Goal: Transaction & Acquisition: Purchase product/service

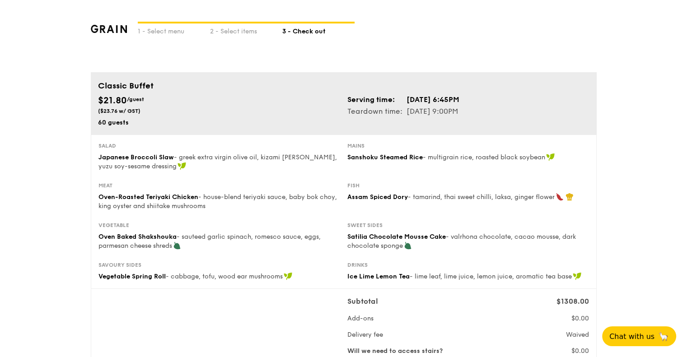
scroll to position [45, 0]
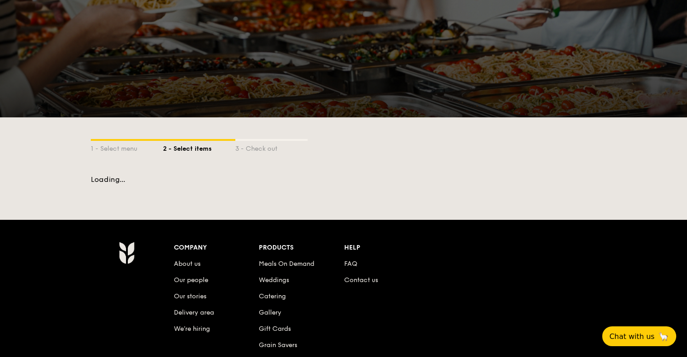
scroll to position [158, 0]
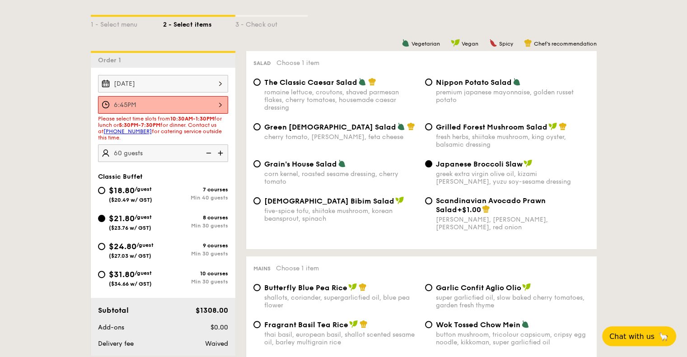
click at [192, 101] on div "6:45PM" at bounding box center [163, 105] width 130 height 18
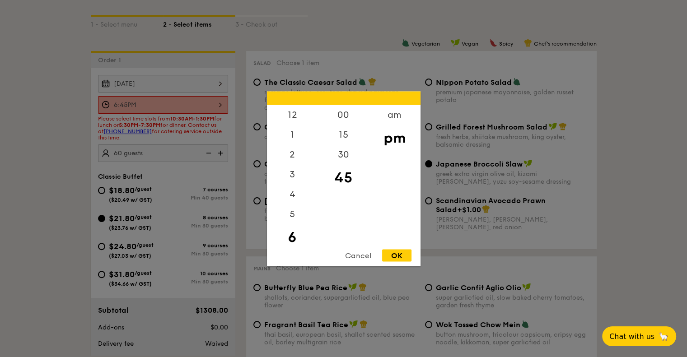
scroll to position [20, 0]
click at [398, 252] on div "OK" at bounding box center [396, 255] width 29 height 12
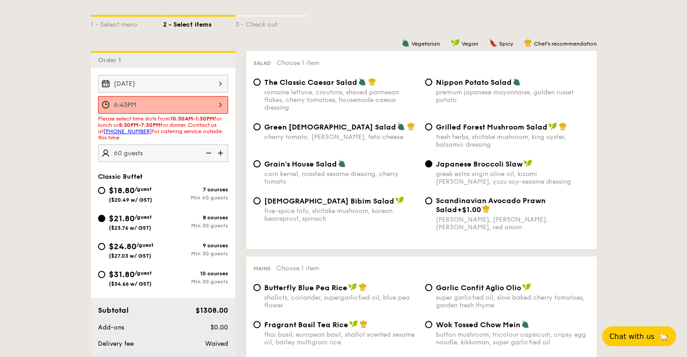
click at [208, 101] on div "6:45PM" at bounding box center [163, 105] width 130 height 18
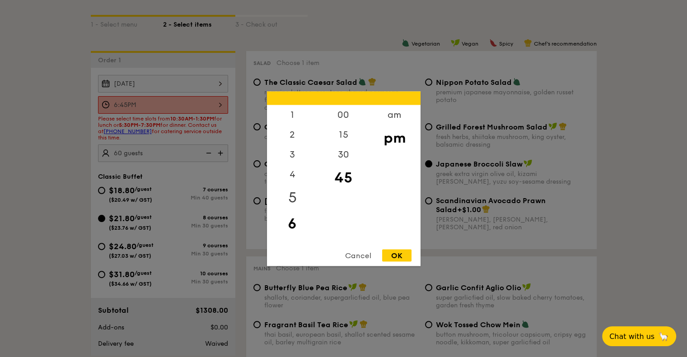
click at [293, 195] on div "5" at bounding box center [292, 197] width 51 height 26
click at [291, 219] on div "6" at bounding box center [292, 223] width 51 height 26
click at [403, 252] on div "OK" at bounding box center [396, 255] width 29 height 12
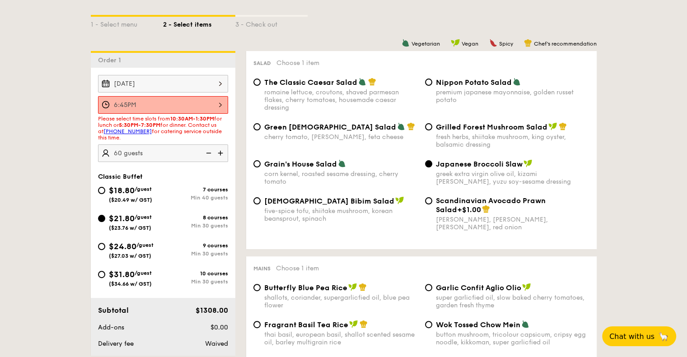
click at [210, 103] on div "6:45PM" at bounding box center [163, 105] width 130 height 18
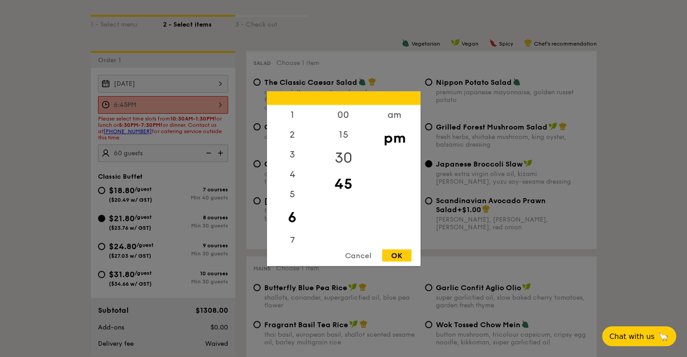
click at [341, 160] on div "30" at bounding box center [343, 157] width 51 height 26
click at [400, 254] on div "OK" at bounding box center [396, 255] width 29 height 12
type input "6:30PM"
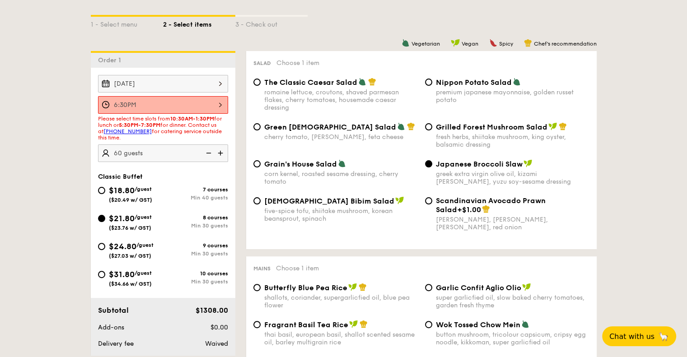
click at [206, 157] on img at bounding box center [208, 152] width 14 height 17
click at [219, 153] on img at bounding box center [221, 152] width 14 height 17
click at [210, 155] on img at bounding box center [208, 152] width 14 height 17
click at [222, 152] on img at bounding box center [221, 152] width 14 height 17
type input "60 guests"
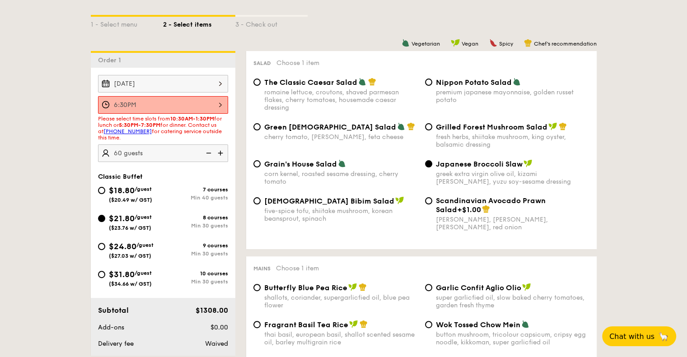
scroll to position [249, 0]
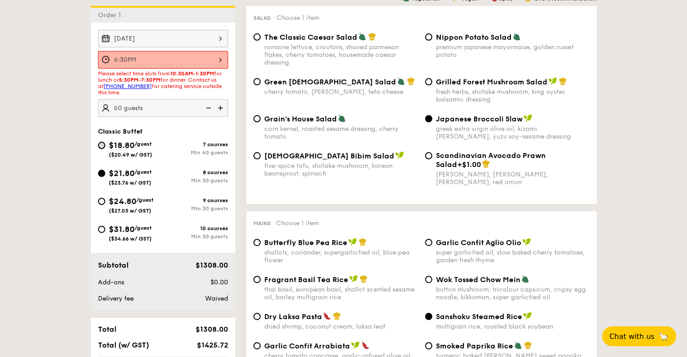
click at [99, 143] on input "$18.80 /guest ($20.49 w/ GST) 7 courses Min 40 guests" at bounding box center [101, 145] width 7 height 7
radio input "true"
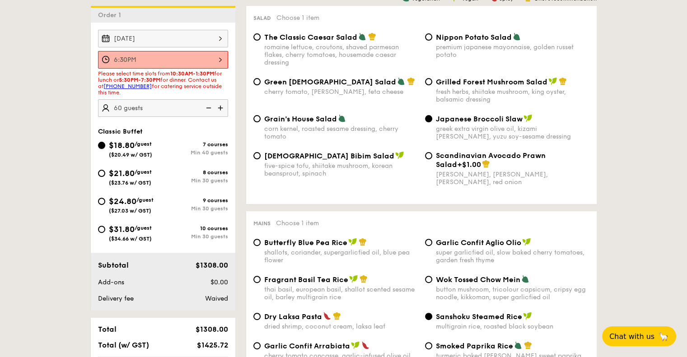
radio input "true"
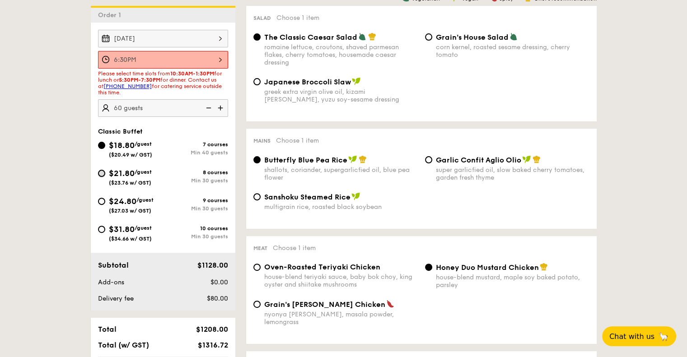
click at [103, 175] on input "$21.80 /guest ($23.76 w/ GST) 8 courses Min 30 guests" at bounding box center [101, 173] width 7 height 7
radio input "true"
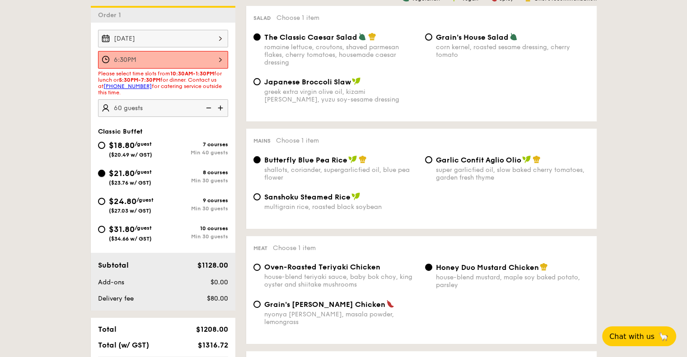
radio input "true"
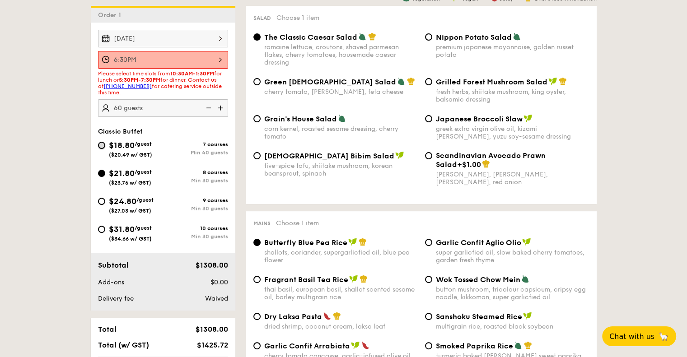
click at [102, 145] on input "$18.80 /guest ($20.49 w/ GST) 7 courses Min 40 guests" at bounding box center [101, 145] width 7 height 7
radio input "true"
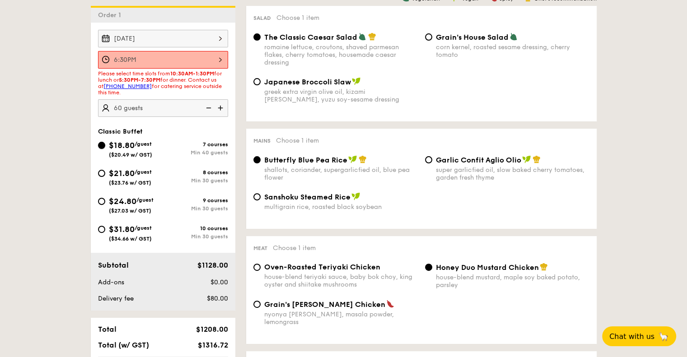
radio input "true"
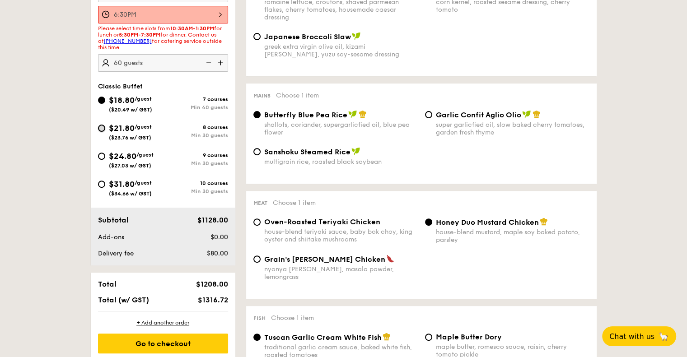
click at [102, 127] on input "$21.80 /guest ($23.76 w/ GST) 8 courses Min 30 guests" at bounding box center [101, 128] width 7 height 7
radio input "true"
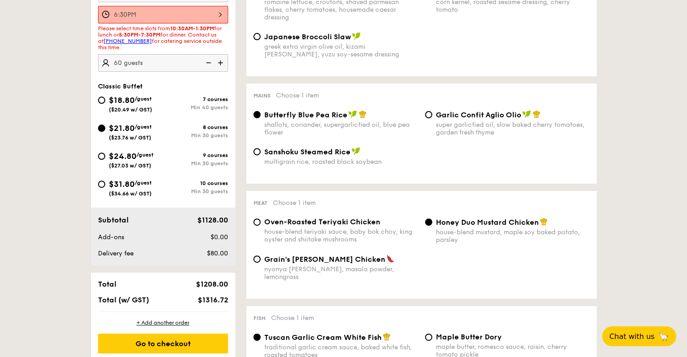
radio input "true"
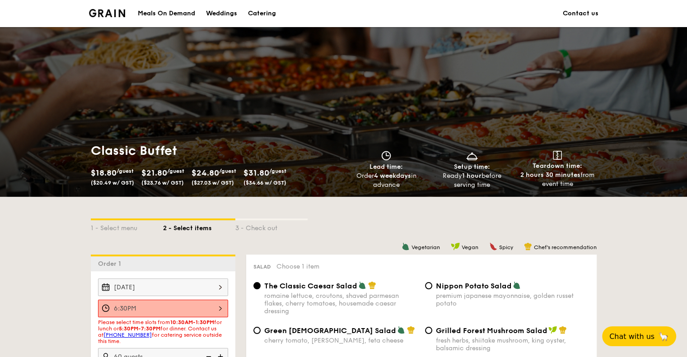
scroll to position [135, 0]
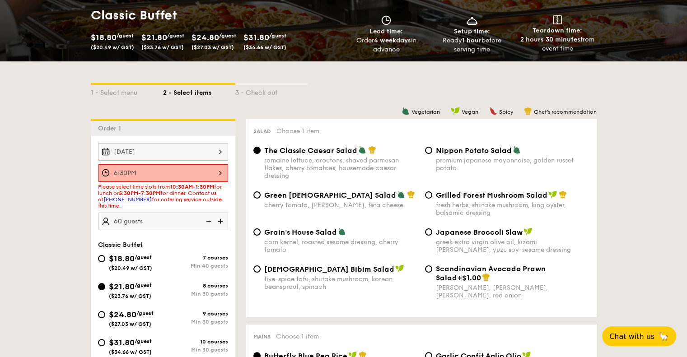
click at [326, 198] on span "Green [DEMOGRAPHIC_DATA] Salad" at bounding box center [330, 195] width 132 height 9
click at [260, 198] on input "Green Goddess Salad cherry tomato, [PERSON_NAME], feta cheese" at bounding box center [256, 194] width 7 height 7
radio input "true"
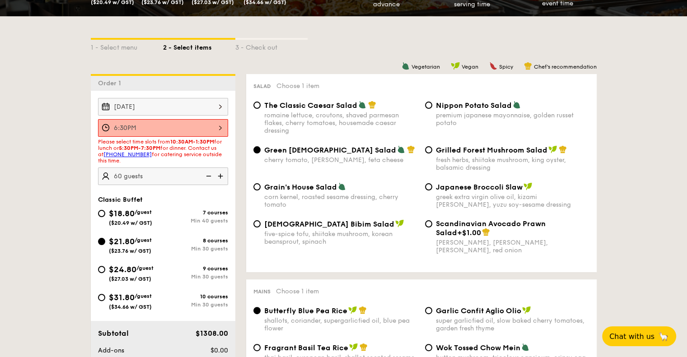
click at [474, 149] on span "Grilled Forest Mushroom Salad" at bounding box center [491, 150] width 111 height 9
click at [432, 149] on input "Grilled Forest Mushroom Salad fresh herbs, shiitake mushroom, king oyster, bals…" at bounding box center [428, 149] width 7 height 7
radio input "true"
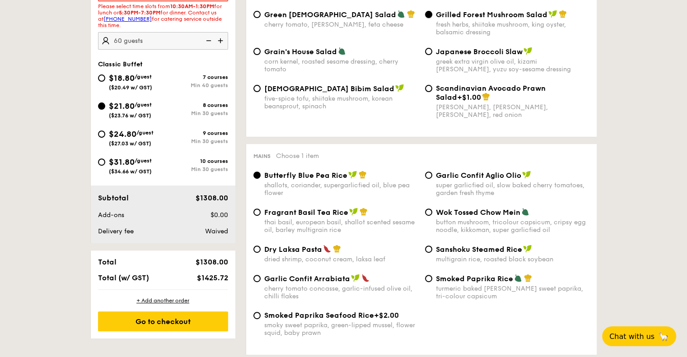
scroll to position [361, 0]
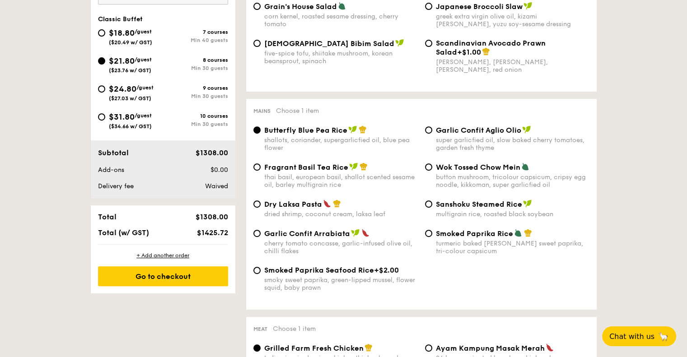
click at [454, 238] on span "Smoked Paprika Rice" at bounding box center [474, 233] width 77 height 9
click at [432, 237] on input "Smoked Paprika Rice turmeric baked [PERSON_NAME] sweet paprika, tri-colour caps…" at bounding box center [428, 233] width 7 height 7
radio input "true"
click at [336, 169] on span "Fragrant Basil Tea Rice" at bounding box center [306, 167] width 84 height 9
click at [260, 169] on input "Fragrant Basil Tea Rice thai basil, european basil, shallot scented sesame oil,…" at bounding box center [256, 166] width 7 height 7
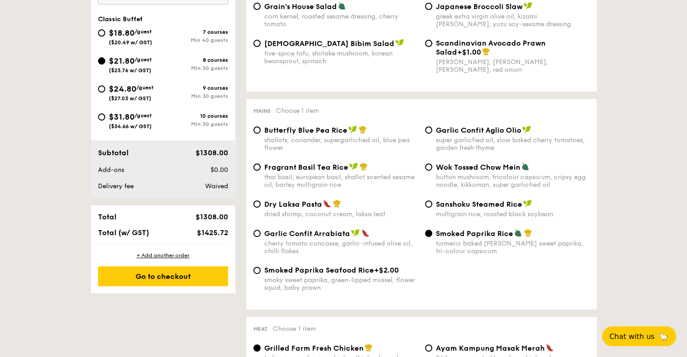
radio input "true"
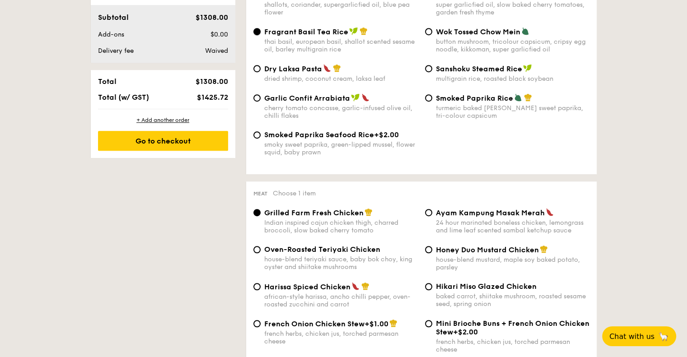
scroll to position [587, 0]
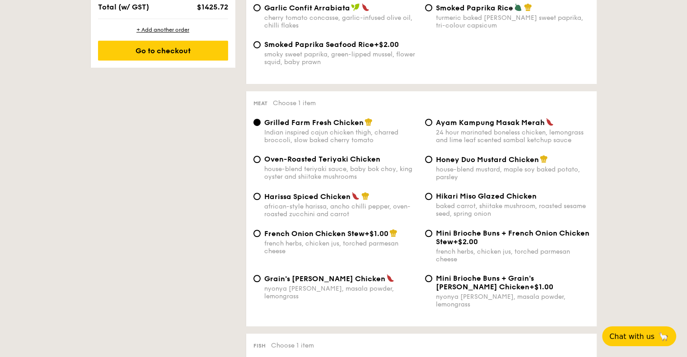
click at [359, 201] on div "Harissa Spiced Chicken" at bounding box center [340, 196] width 153 height 9
click at [260, 200] on input "Harissa Spiced Chicken african-style harissa, ancho chilli pepper, oven-roasted…" at bounding box center [256, 196] width 7 height 7
radio input "true"
click at [460, 175] on div "house-blend mustard, maple soy baked potato, parsley" at bounding box center [512, 173] width 153 height 15
click at [432, 163] on input "Honey Duo Mustard Chicken house-blend mustard, maple soy baked potato, parsley" at bounding box center [428, 159] width 7 height 7
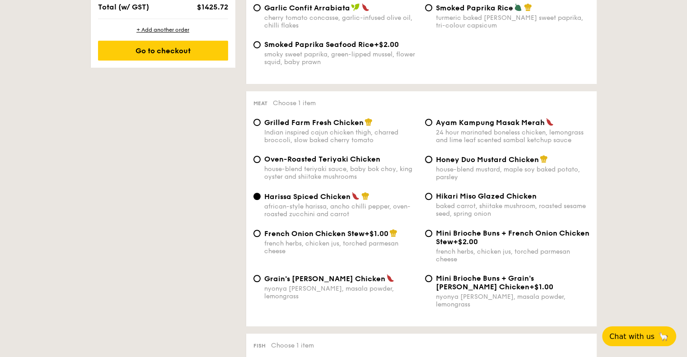
radio input "true"
click at [336, 201] on span "Harissa Spiced Chicken" at bounding box center [307, 196] width 86 height 9
click at [260, 200] on input "Harissa Spiced Chicken african-style harissa, ancho chilli pepper, oven-roasted…" at bounding box center [256, 196] width 7 height 7
radio input "true"
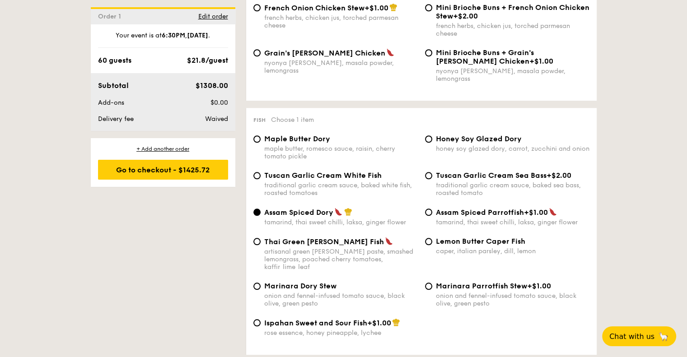
scroll to position [858, 0]
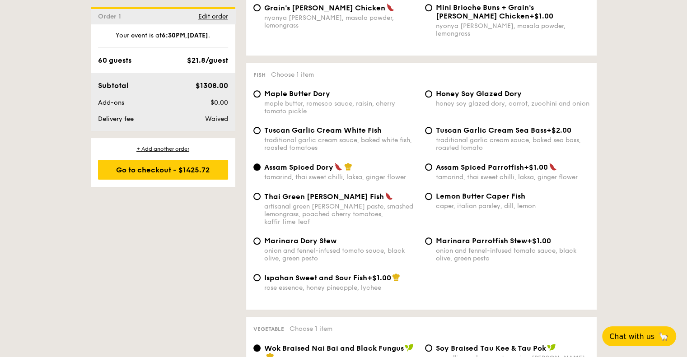
click at [336, 237] on div "Marinara Dory Stew" at bounding box center [340, 241] width 153 height 9
click at [260, 237] on input "Marinara Dory Stew onion and fennel-infused tomato sauce, black olive, green pe…" at bounding box center [256, 240] width 7 height 7
radio input "true"
click at [316, 102] on div "maple butter, romesco sauce, raisin, cherry tomato pickle" at bounding box center [340, 107] width 153 height 15
click at [260, 97] on input "Maple Butter Dory maple butter, romesco sauce, raisin, cherry tomato pickle" at bounding box center [256, 93] width 7 height 7
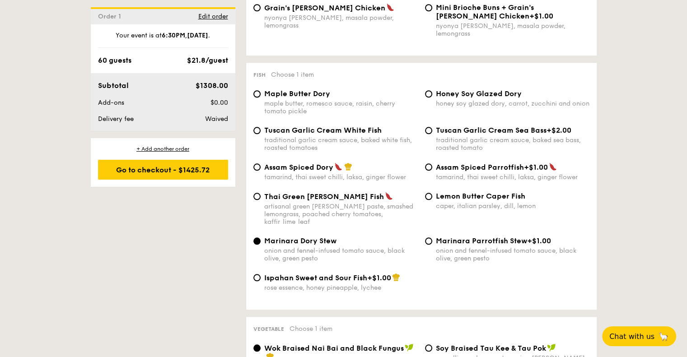
radio input "true"
click at [318, 126] on span "Tuscan Garlic Cream White Fish" at bounding box center [322, 130] width 117 height 9
click at [260, 127] on input "Tuscan Garlic Cream White Fish traditional garlic cream sauce, baked white fish…" at bounding box center [256, 130] width 7 height 7
radio input "true"
click at [333, 169] on div "Assam Spiced Dory" at bounding box center [340, 166] width 153 height 9
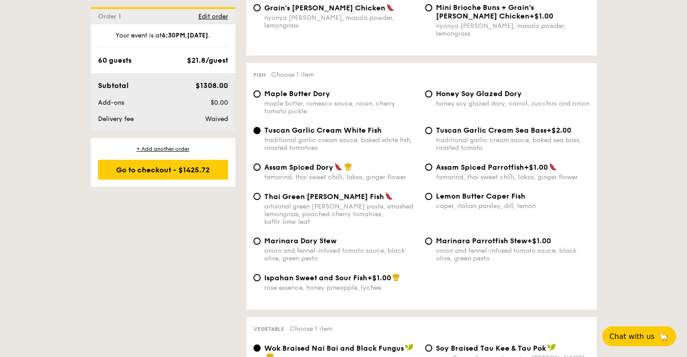
click at [260, 169] on input "Assam Spiced Dory tamarind, thai sweet chilli, laksa, ginger flower" at bounding box center [256, 166] width 7 height 7
radio input "true"
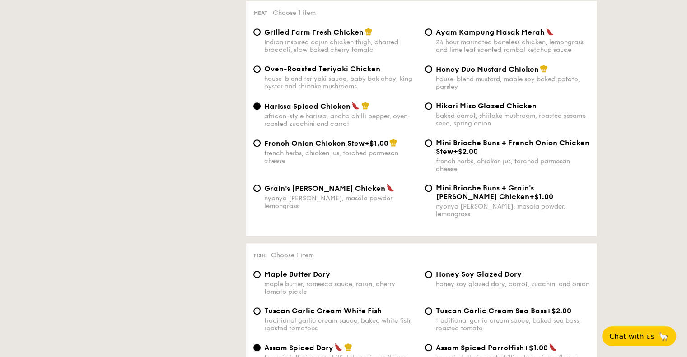
scroll to position [632, 0]
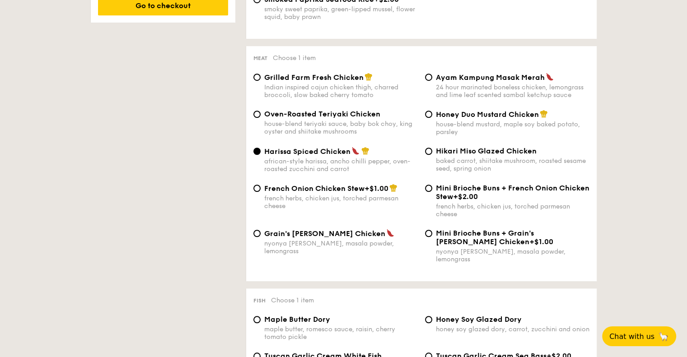
click at [450, 119] on span "Honey Duo Mustard Chicken" at bounding box center [487, 114] width 103 height 9
click at [432, 118] on input "Honey Duo Mustard Chicken house-blend mustard, maple soy baked potato, parsley" at bounding box center [428, 114] width 7 height 7
radio input "true"
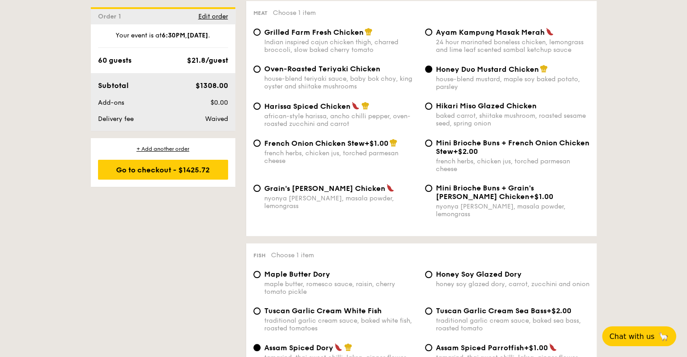
click at [367, 45] on div "Indian inspired cajun chicken thigh, charred broccoli, slow baked cherry tomato" at bounding box center [340, 45] width 153 height 15
click at [260, 36] on input "Grilled Farm Fresh Chicken Indian inspired cajun chicken thigh, charred broccol…" at bounding box center [256, 31] width 7 height 7
radio input "true"
click at [446, 79] on div "Honey Duo Mustard Chicken house-blend mustard, maple soy baked potato, parsley" at bounding box center [512, 78] width 153 height 26
click at [452, 74] on span "Honey Duo Mustard Chicken" at bounding box center [487, 69] width 103 height 9
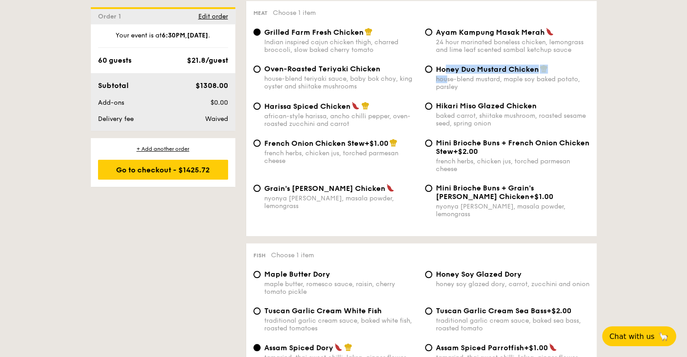
click at [432, 73] on input "Honey Duo Mustard Chicken house-blend mustard, maple soy baked potato, parsley" at bounding box center [428, 68] width 7 height 7
radio input "true"
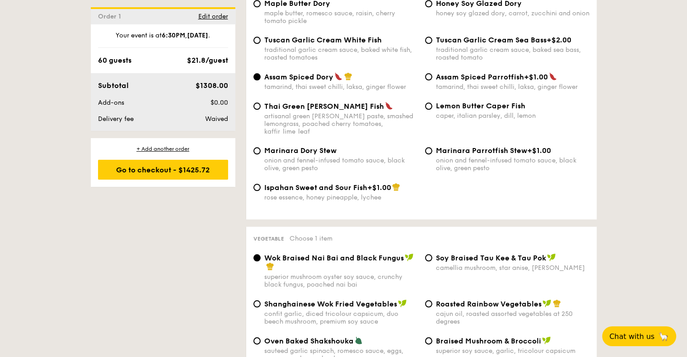
scroll to position [1083, 0]
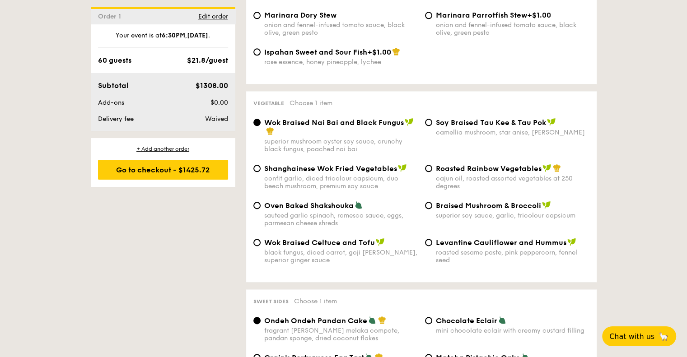
click at [459, 167] on span "Roasted Rainbow Vegetables" at bounding box center [489, 168] width 106 height 9
click at [432, 167] on input "Roasted Rainbow Vegetables cajun oil, roasted assorted vegetables at 250 degrees" at bounding box center [428, 168] width 7 height 7
radio input "true"
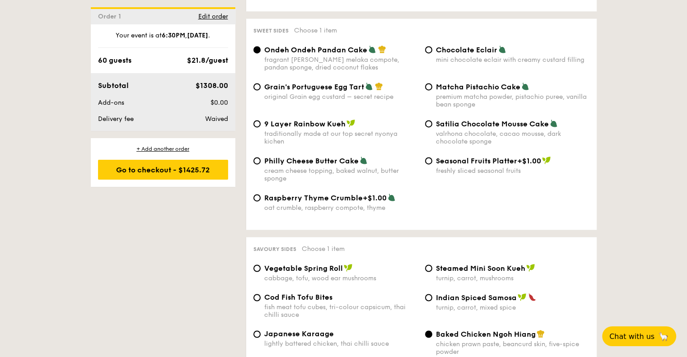
scroll to position [1309, 0]
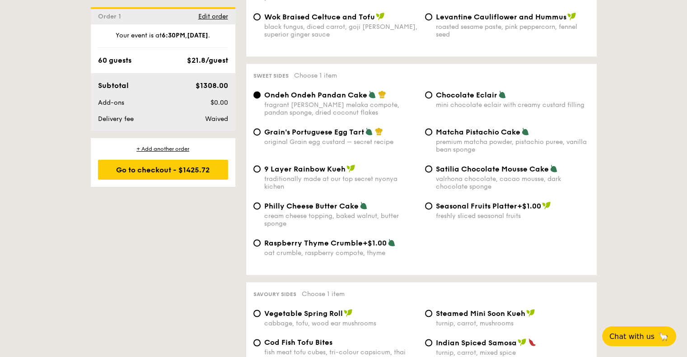
click at [386, 139] on div "original Grain egg custard – secret recipe" at bounding box center [340, 142] width 153 height 8
click at [260, 135] on input "Grain's Portuguese Egg Tart original Grain egg custard – secret recipe" at bounding box center [256, 131] width 7 height 7
radio input "true"
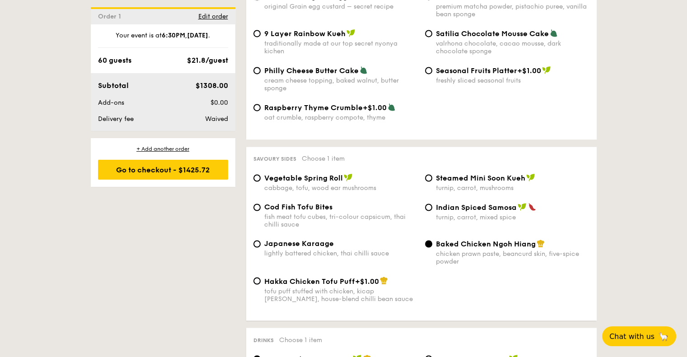
scroll to position [1535, 0]
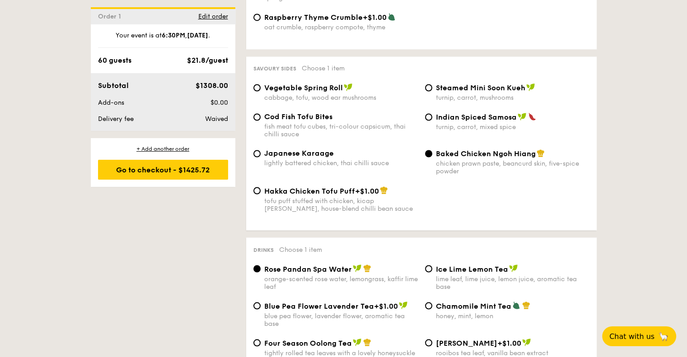
click at [459, 128] on div "turnip, carrot, mixed spice" at bounding box center [512, 127] width 153 height 8
click at [432, 121] on input "Indian Spiced Samosa turnip, carrot, mixed spice" at bounding box center [428, 116] width 7 height 7
radio input "true"
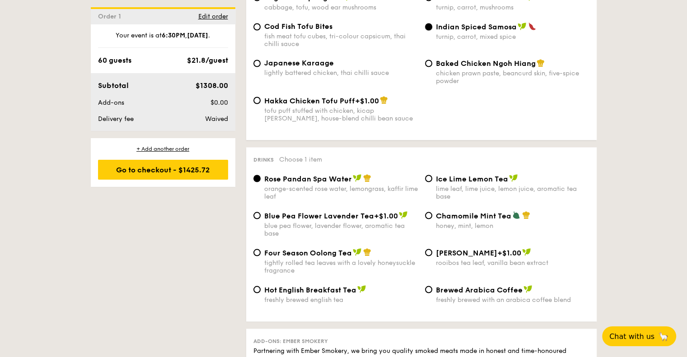
scroll to position [1670, 0]
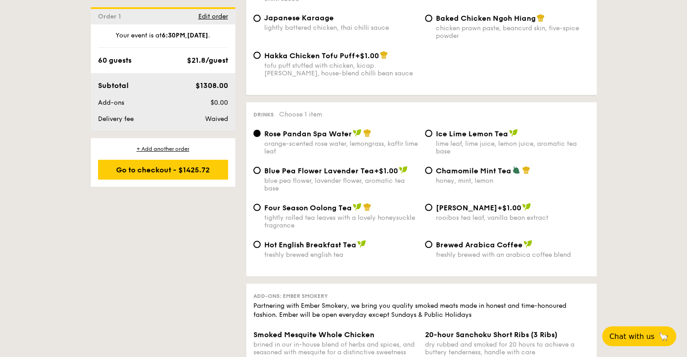
click at [469, 138] on span "Ice Lime Lemon Tea" at bounding box center [472, 133] width 72 height 9
click at [432, 137] on input "Ice Lime Lemon Tea lime leaf, lime juice, lemon juice, aromatic tea base" at bounding box center [428, 133] width 7 height 7
radio input "true"
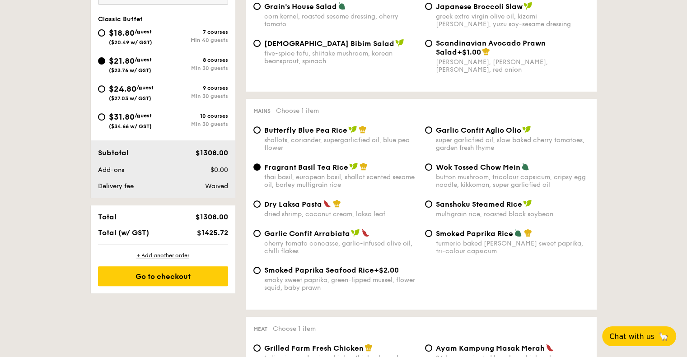
scroll to position [271, 0]
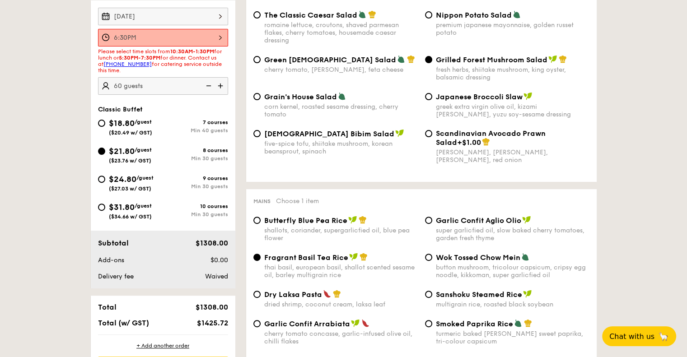
click at [222, 87] on img at bounding box center [221, 85] width 14 height 17
click at [205, 87] on img at bounding box center [208, 85] width 14 height 17
click at [223, 86] on img at bounding box center [221, 85] width 14 height 17
type input "60 guests"
